Goal: Information Seeking & Learning: Learn about a topic

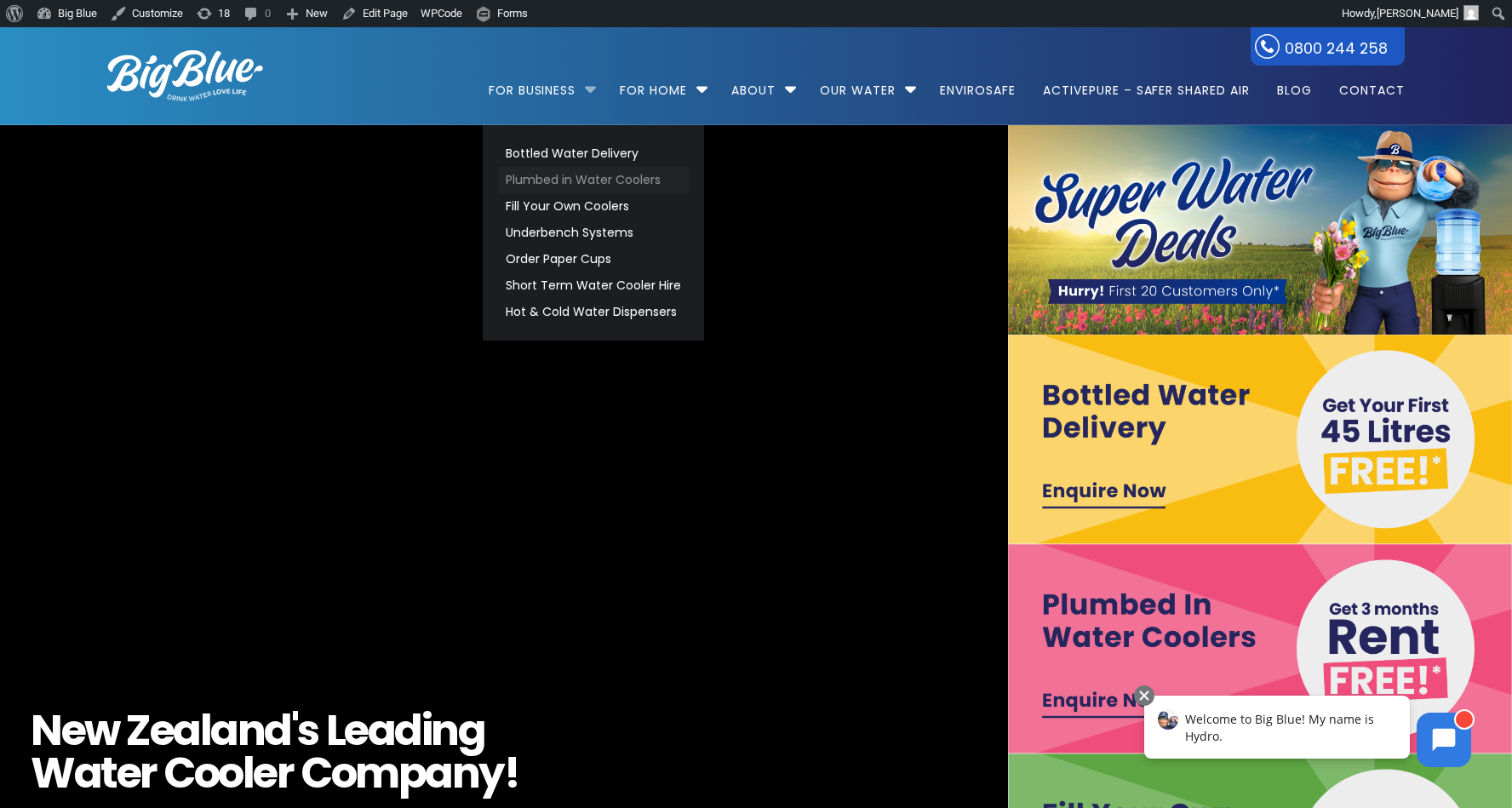
click at [579, 175] on link "Plumbed in Water Coolers" at bounding box center [593, 180] width 191 height 26
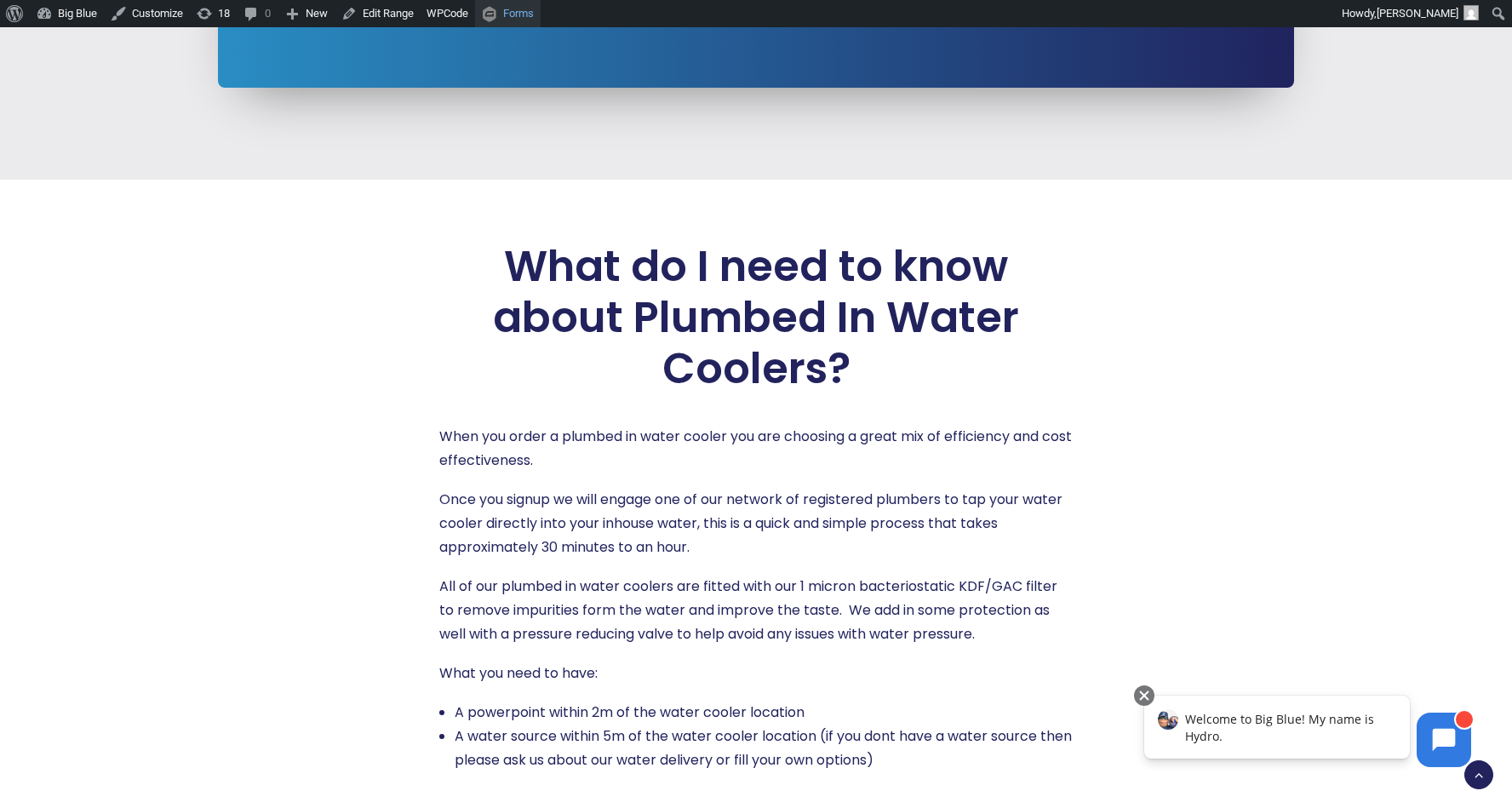
scroll to position [2174, 0]
click at [403, 13] on link "Edit Range" at bounding box center [378, 13] width 86 height 27
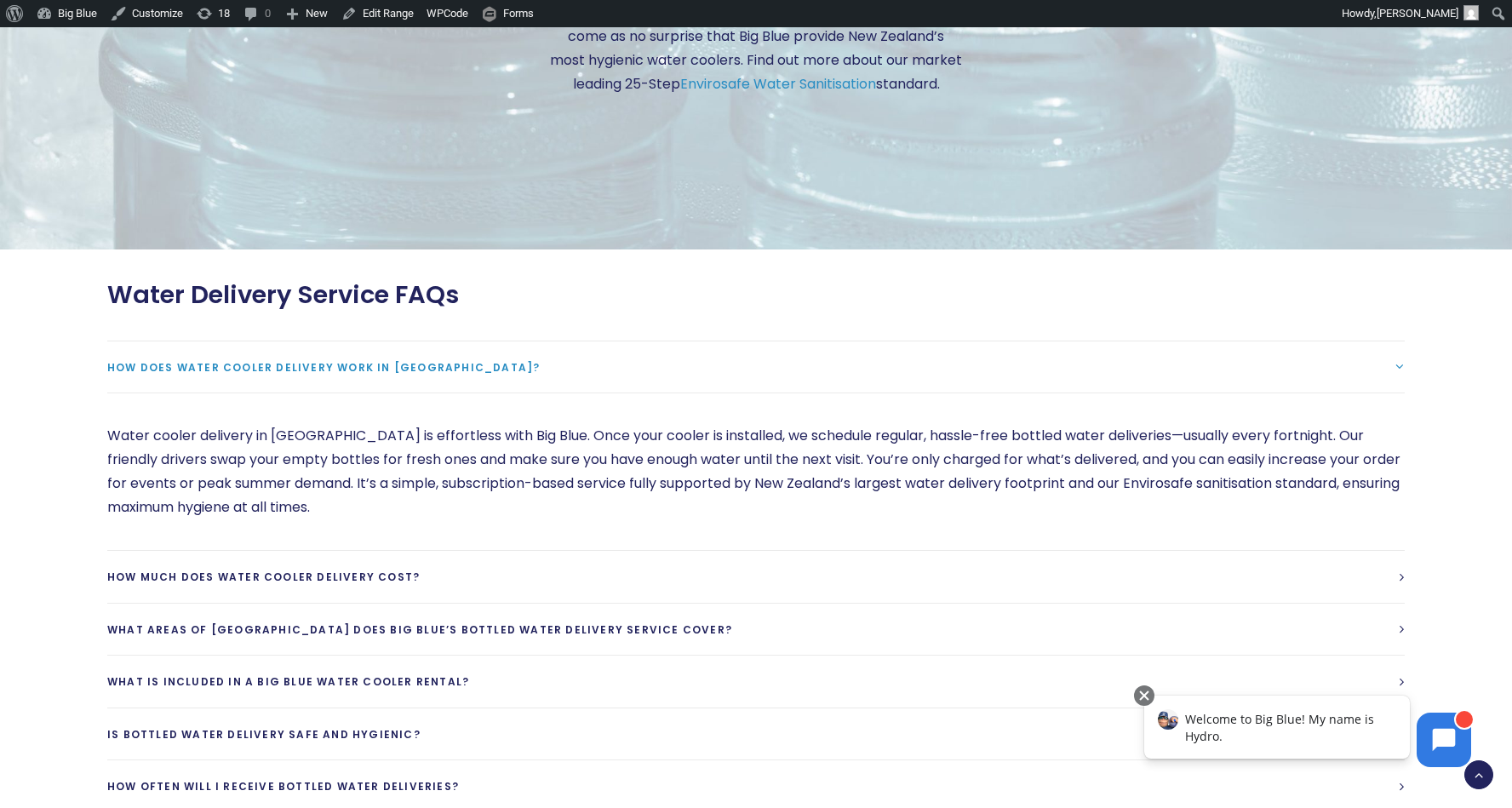
scroll to position [4434, 0]
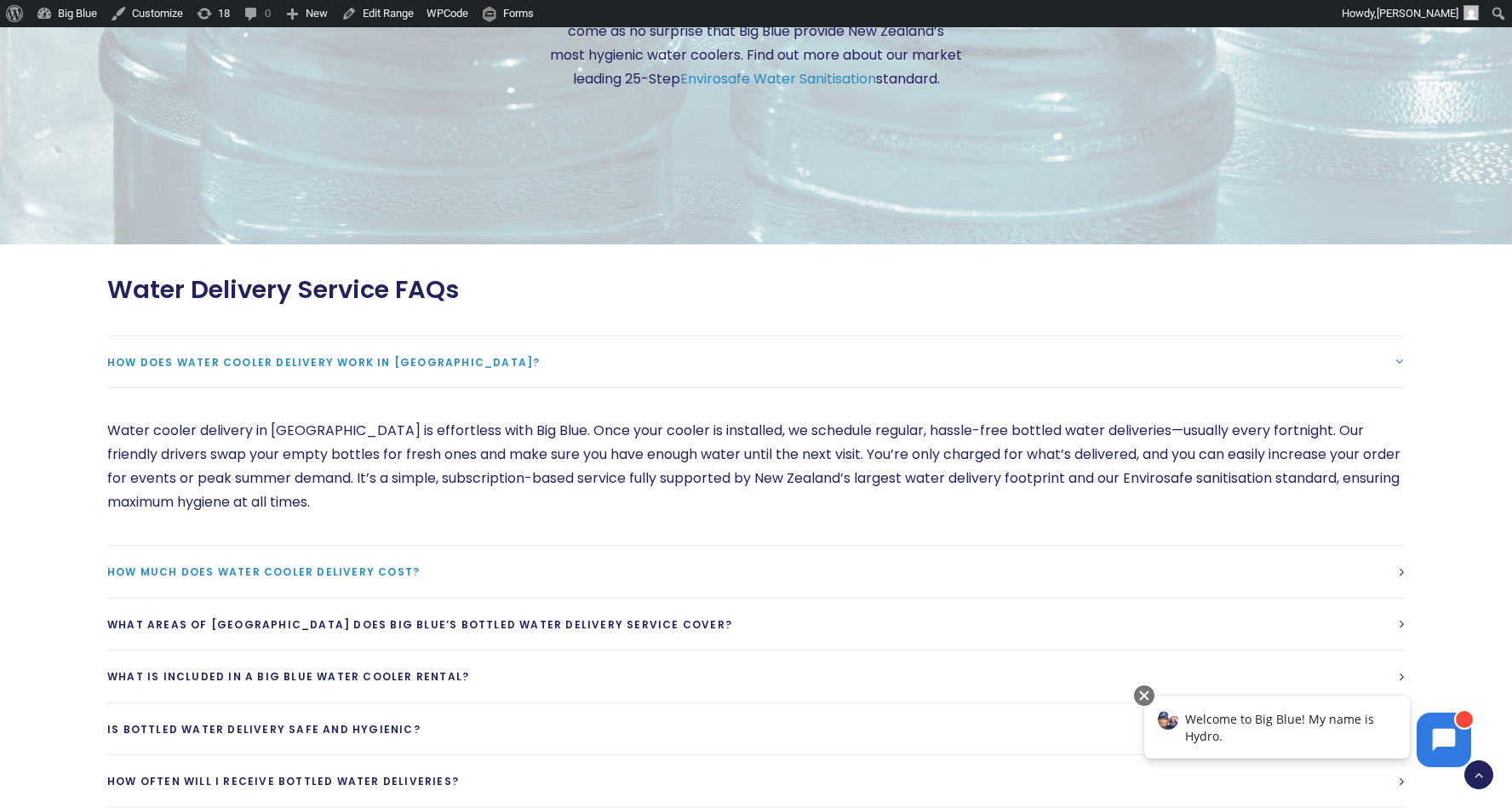
click at [262, 579] on span "How much does water cooler delivery cost?" at bounding box center [263, 571] width 312 height 14
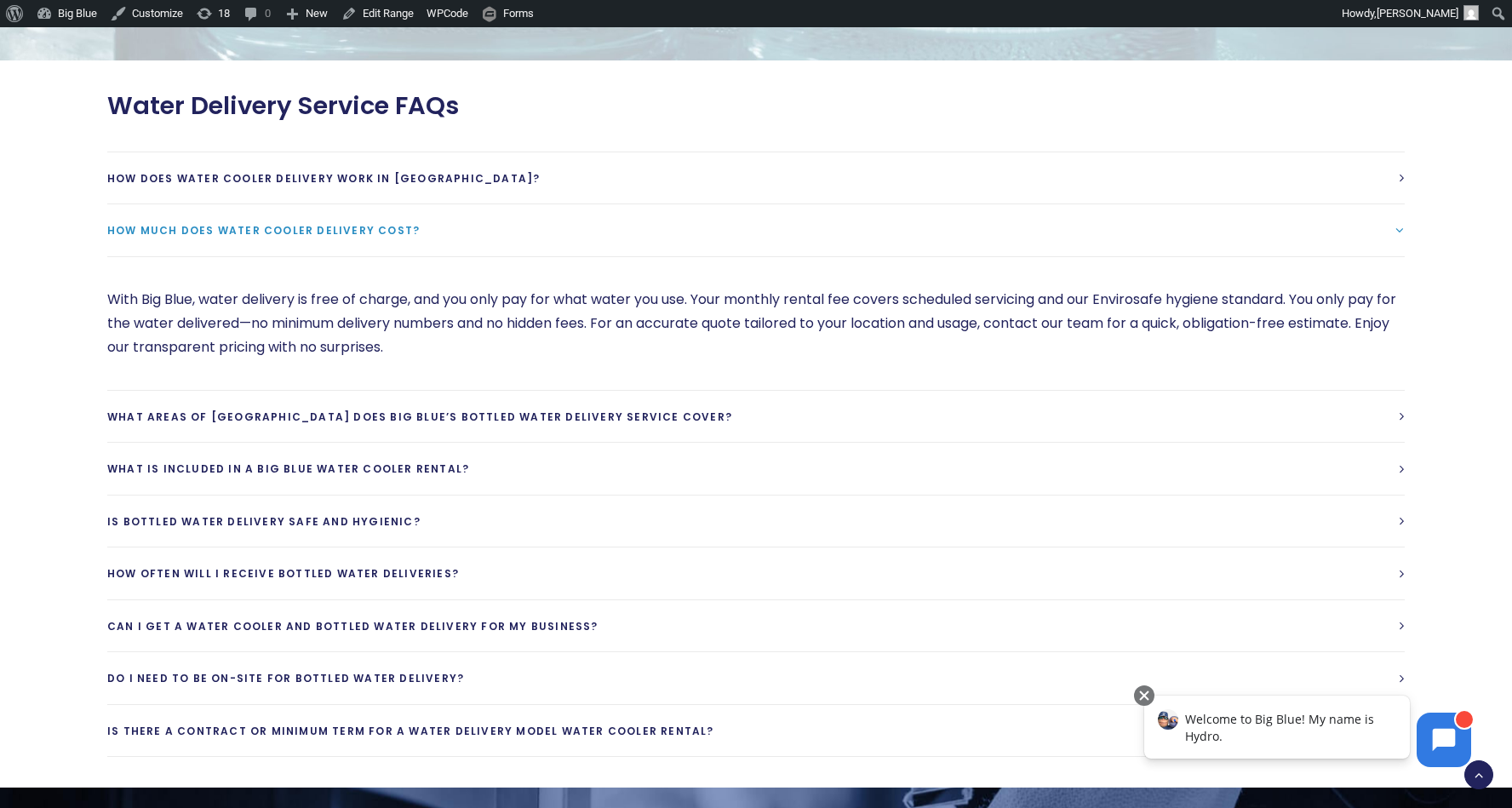
scroll to position [4615, 0]
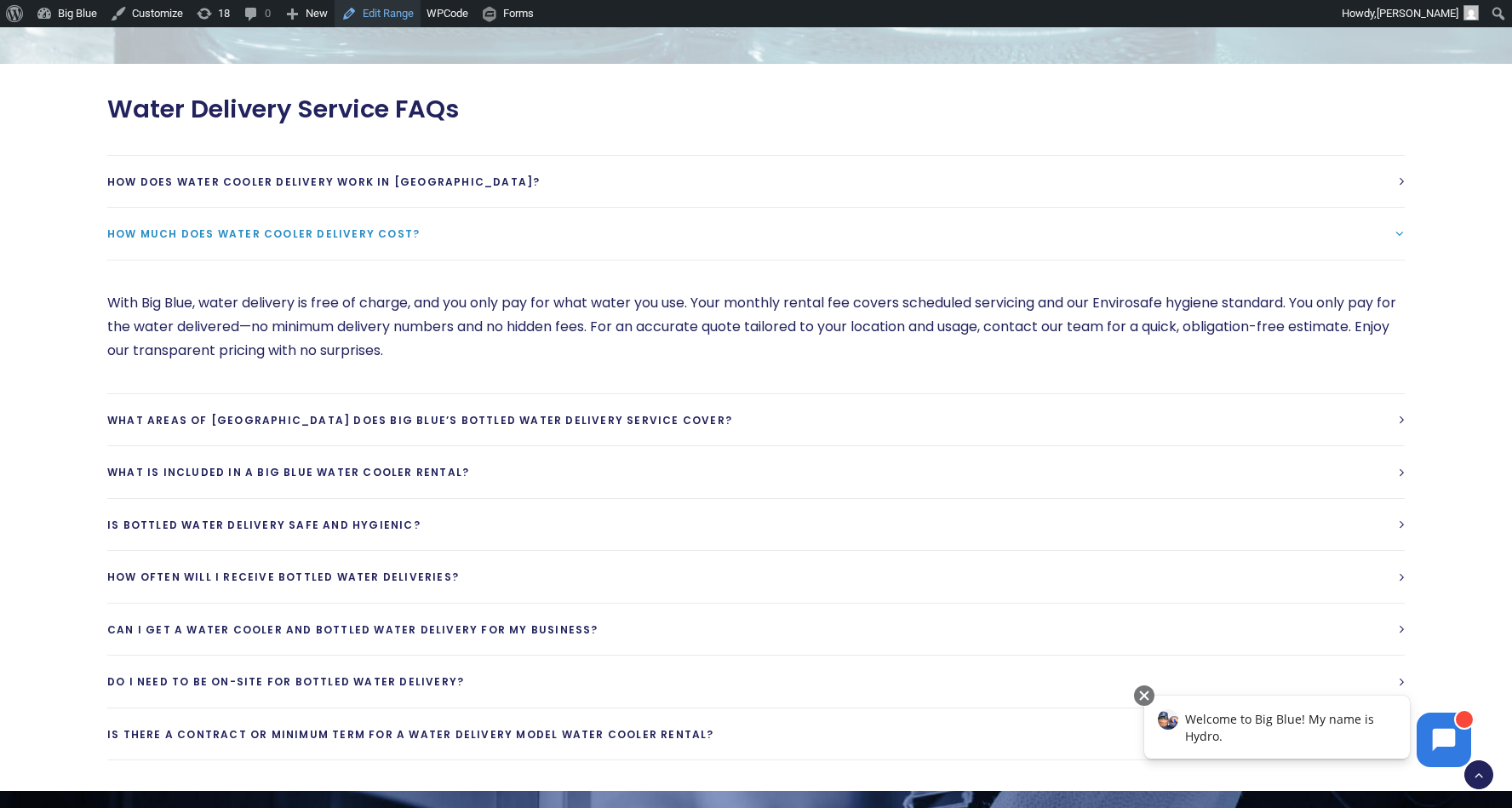
click at [382, 18] on link "Edit Range" at bounding box center [378, 13] width 86 height 27
